Goal: Task Accomplishment & Management: Manage account settings

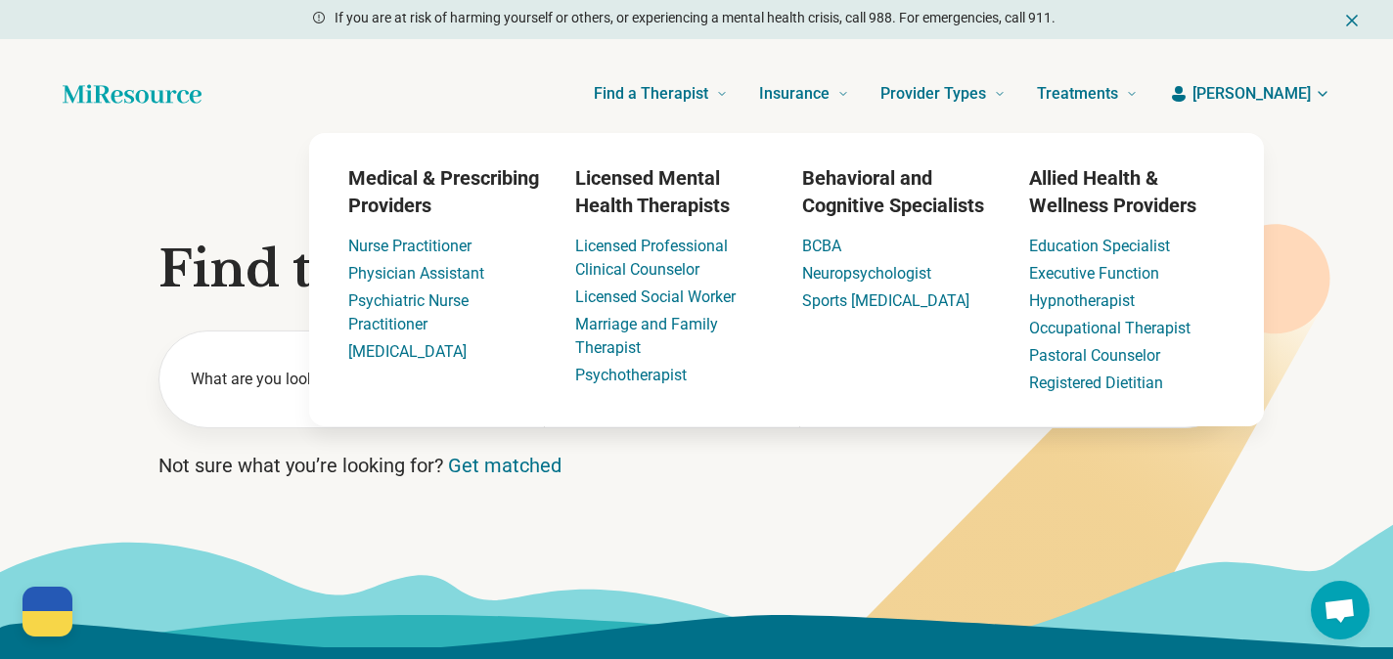
click at [1298, 95] on span "[PERSON_NAME]" at bounding box center [1251, 93] width 118 height 23
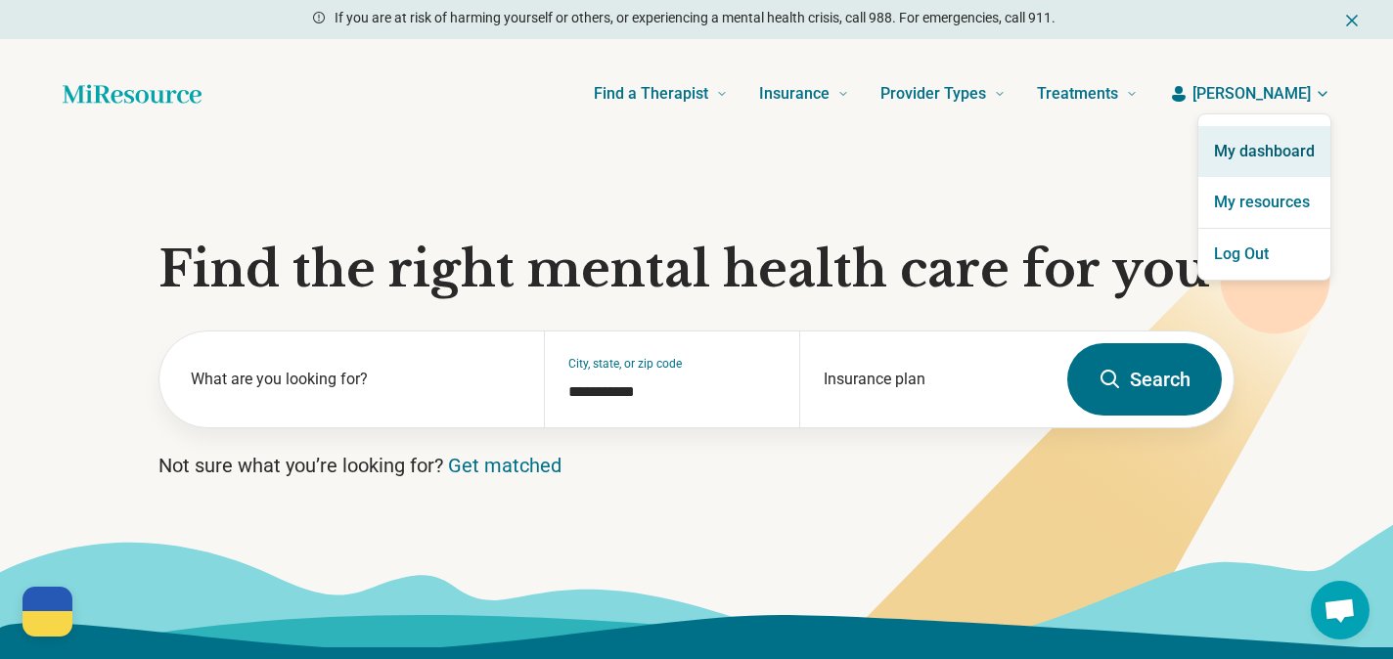
click at [1252, 157] on link "My dashboard" at bounding box center [1264, 151] width 132 height 51
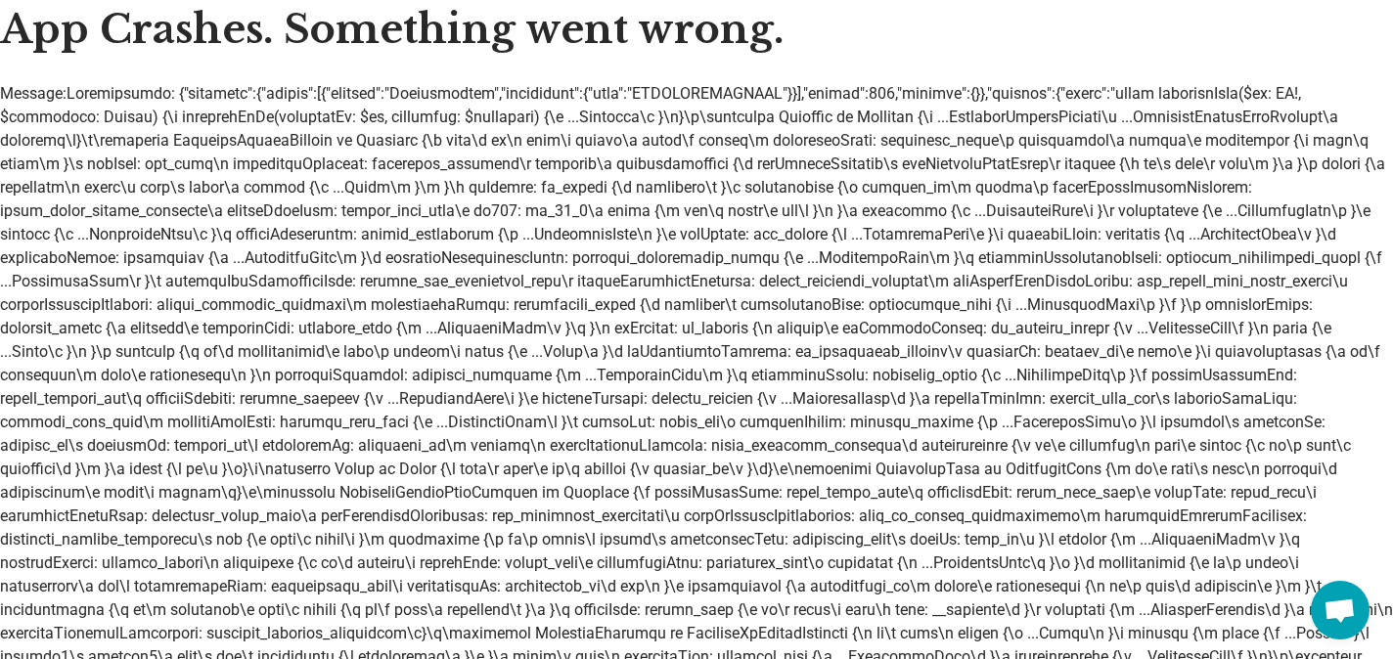
click at [1250, 206] on li "Message:" at bounding box center [696, 387] width 1393 height 610
click at [1286, 88] on li "Message:" at bounding box center [696, 387] width 1393 height 610
